Goal: Navigation & Orientation: Find specific page/section

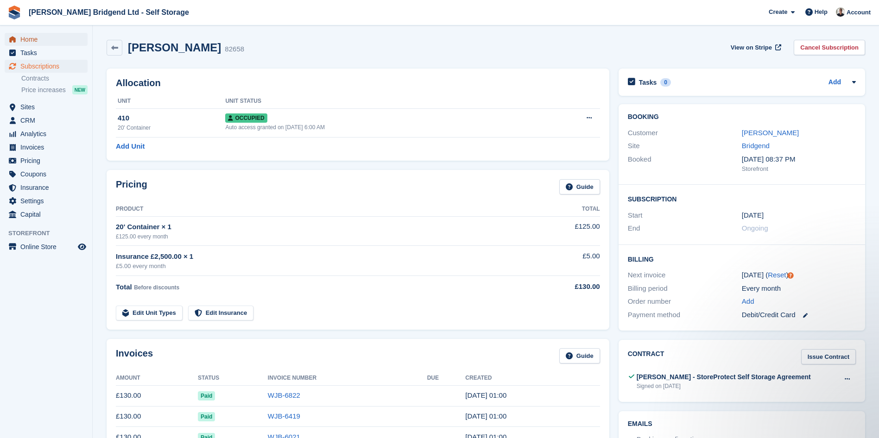
drag, startPoint x: 0, startPoint y: 0, endPoint x: 44, endPoint y: 37, distance: 57.5
click at [44, 37] on span "Home" at bounding box center [48, 39] width 56 height 13
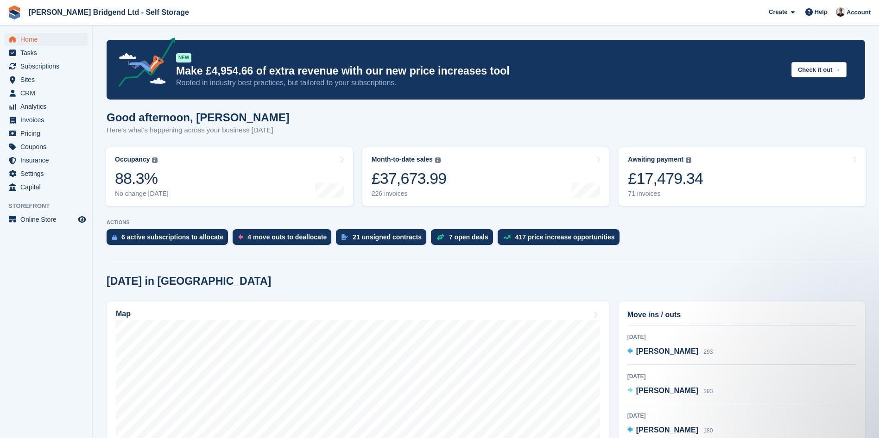
scroll to position [93, 0]
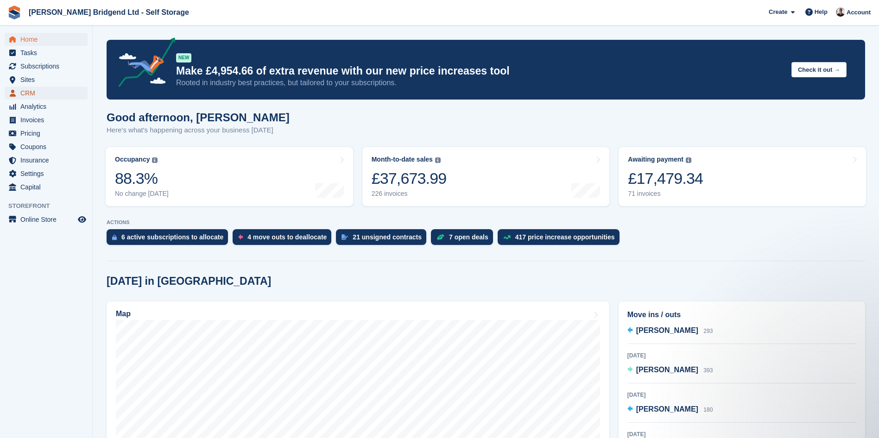
click at [49, 88] on span "CRM" at bounding box center [48, 93] width 56 height 13
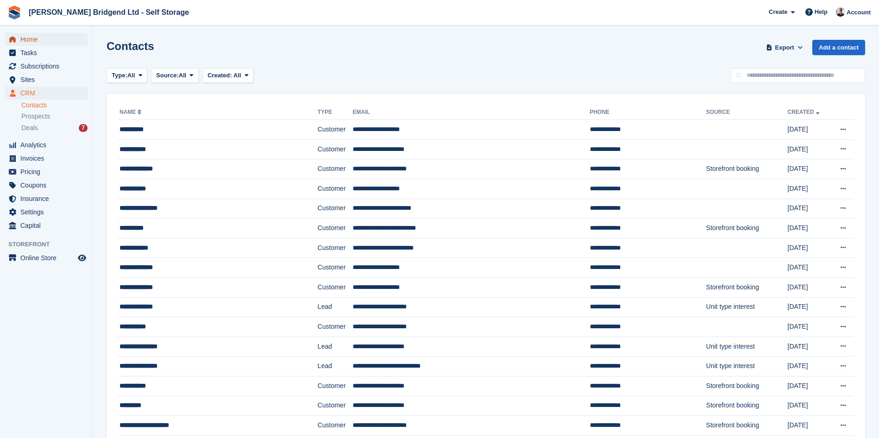
click at [57, 40] on span "Home" at bounding box center [48, 39] width 56 height 13
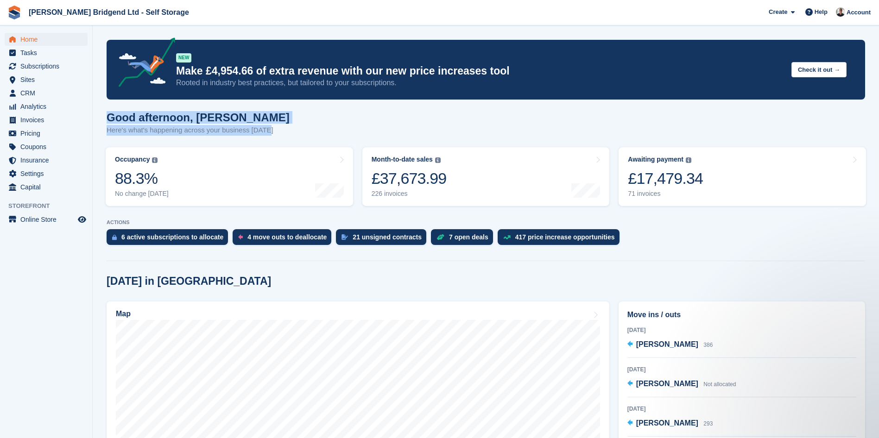
drag, startPoint x: 110, startPoint y: 113, endPoint x: 271, endPoint y: 131, distance: 161.8
click at [271, 131] on div "Good afternoon, Rhys Here's what's happening across your business today" at bounding box center [486, 129] width 758 height 36
click at [429, 127] on div "Good afternoon, Rhys Here's what's happening across your business today" at bounding box center [486, 129] width 758 height 36
click at [636, 245] on div "6 active subscriptions to allocate 4 move outs to deallocate 21 unsigned contra…" at bounding box center [486, 239] width 758 height 20
click at [76, 81] on link "Sites" at bounding box center [46, 79] width 83 height 13
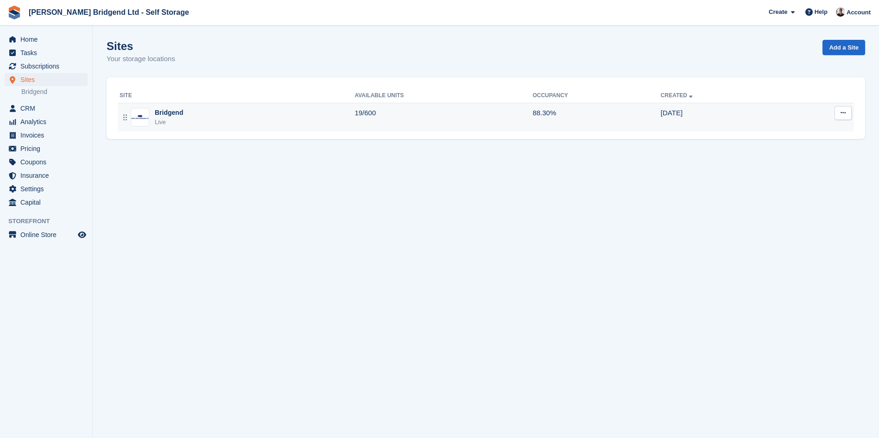
click at [258, 128] on td "Bridgend Live" at bounding box center [236, 117] width 237 height 29
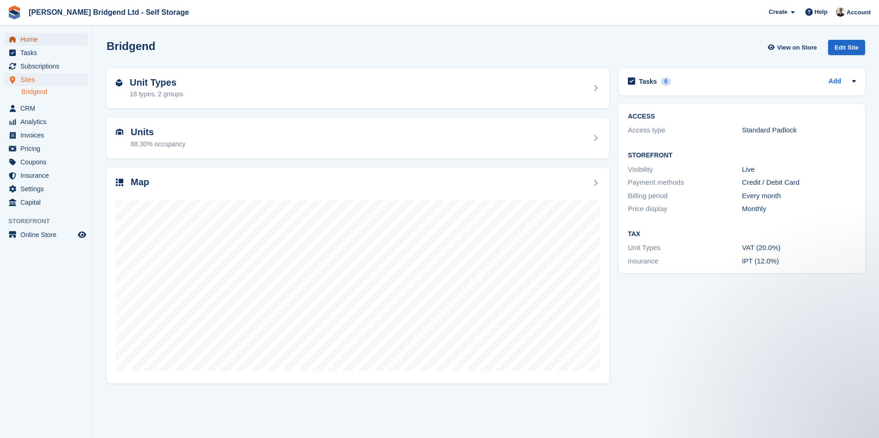
click at [59, 44] on span "Home" at bounding box center [48, 39] width 56 height 13
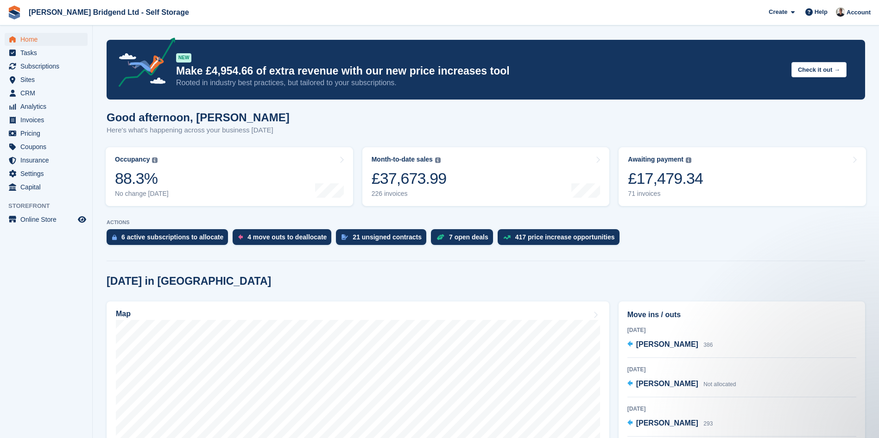
click at [651, 236] on div "6 active subscriptions to allocate 4 move outs to deallocate 21 unsigned contra…" at bounding box center [486, 239] width 758 height 20
